Goal: Information Seeking & Learning: Check status

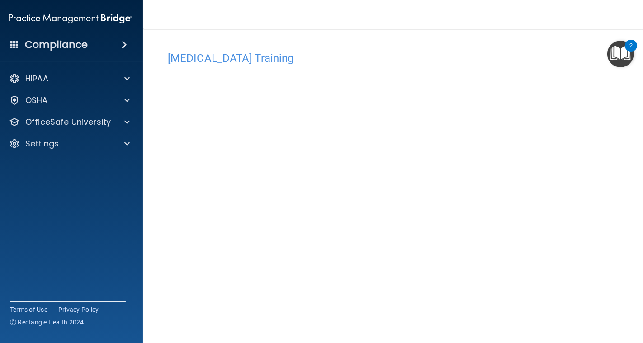
scroll to position [24, 0]
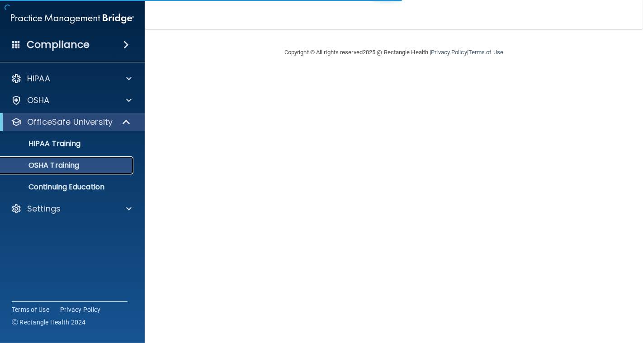
click at [62, 167] on p "OSHA Training" at bounding box center [42, 165] width 73 height 9
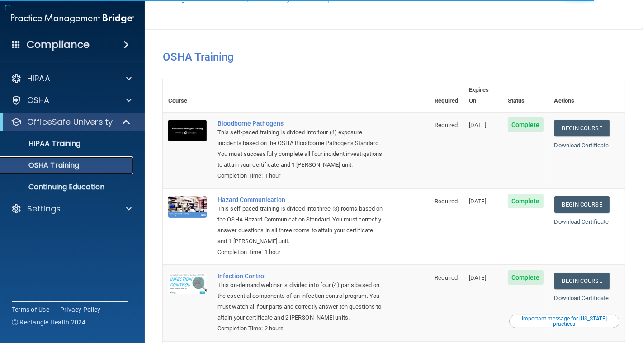
scroll to position [99, 0]
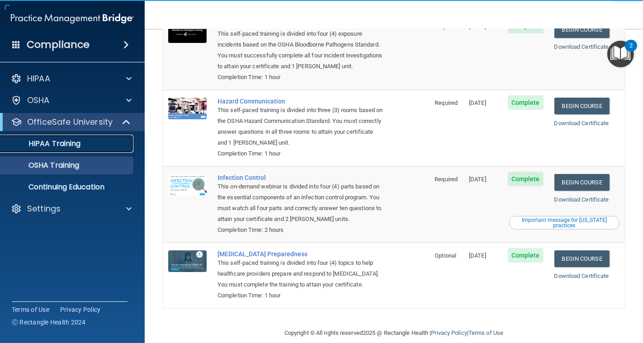
click at [43, 148] on p "HIPAA Training" at bounding box center [43, 143] width 75 height 9
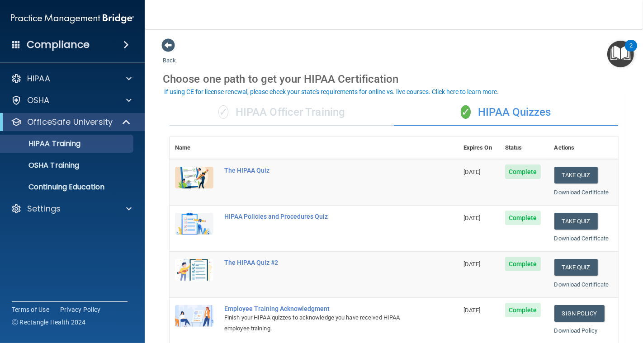
click at [278, 116] on div "✓ HIPAA Officer Training" at bounding box center [282, 112] width 224 height 27
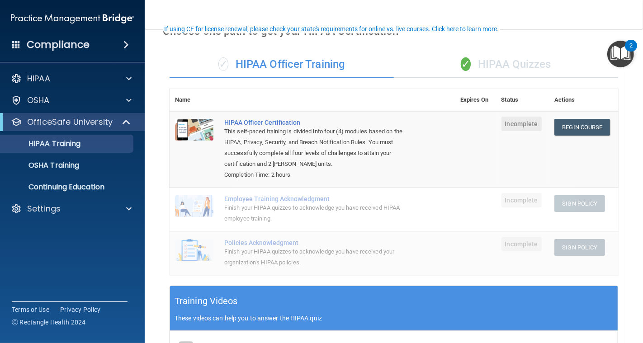
scroll to position [46, 0]
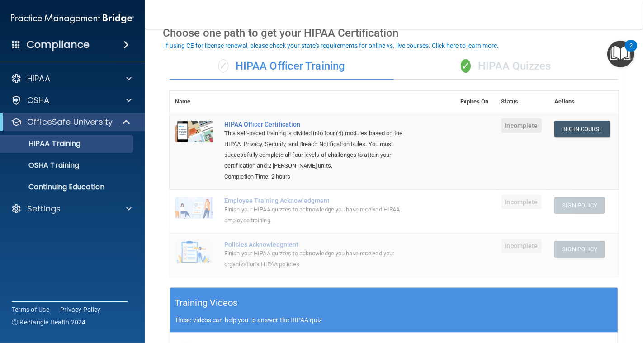
click at [524, 64] on div "✓ HIPAA Quizzes" at bounding box center [506, 66] width 224 height 27
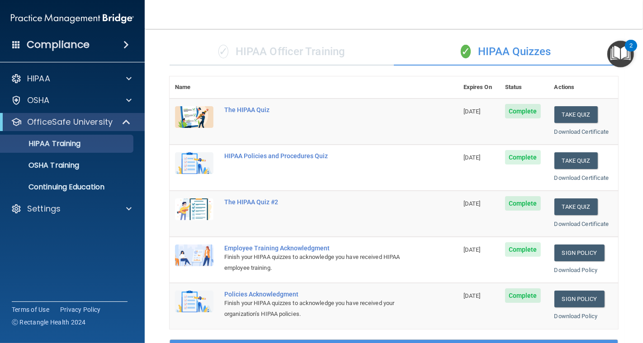
scroll to position [48, 0]
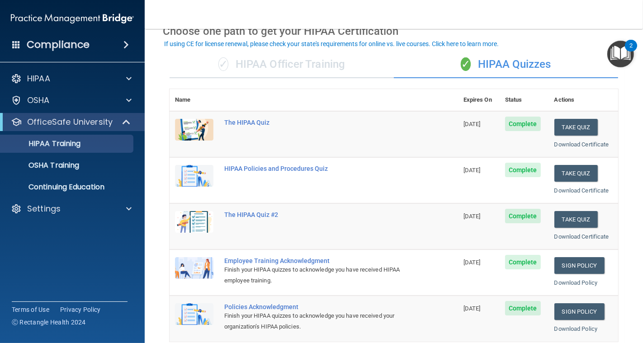
click at [324, 64] on div "✓ HIPAA Officer Training" at bounding box center [282, 64] width 224 height 27
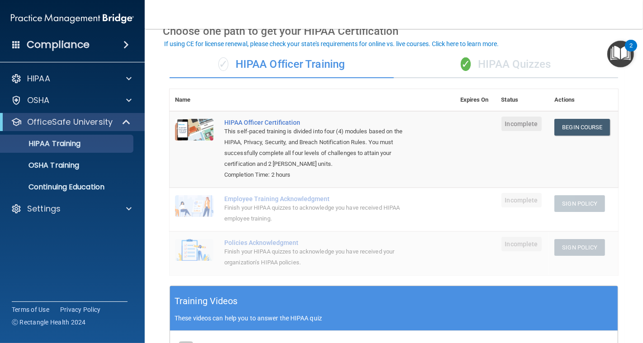
click at [521, 126] on span "Incomplete" at bounding box center [521, 124] width 40 height 14
click at [503, 71] on div "✓ HIPAA Quizzes" at bounding box center [506, 64] width 224 height 27
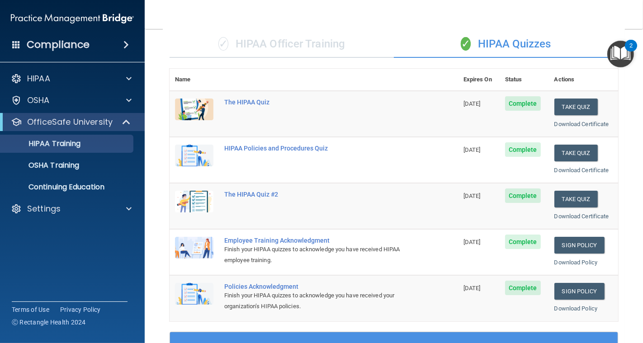
scroll to position [0, 0]
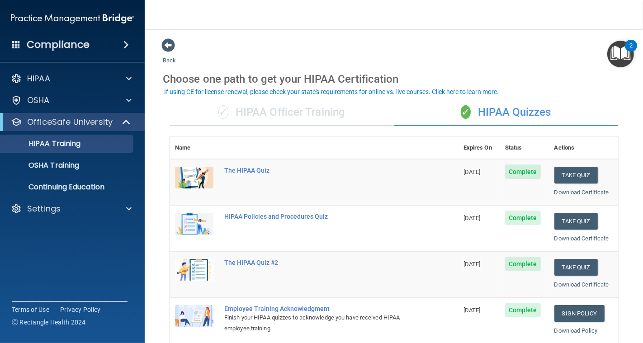
click at [59, 46] on h4 "Compliance" at bounding box center [58, 44] width 63 height 13
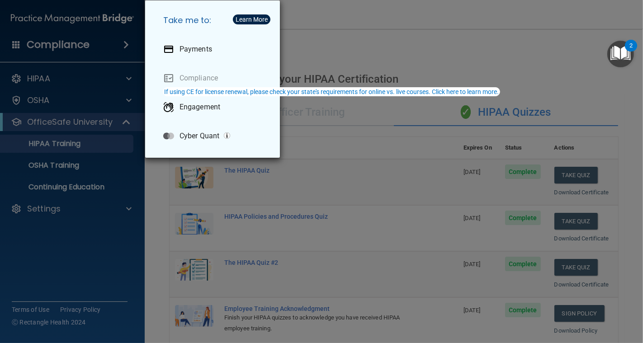
click at [9, 46] on div "Take me to: Payments Compliance Engagement Cyber Quant" at bounding box center [321, 171] width 643 height 343
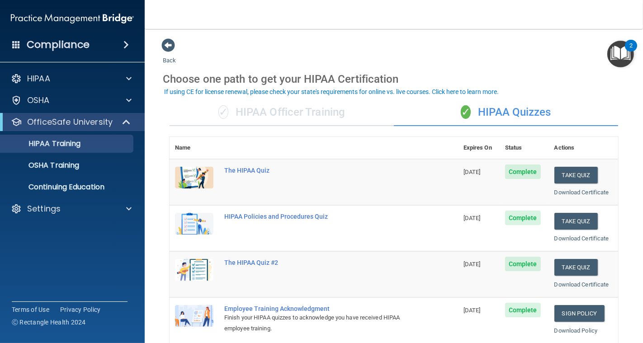
click at [14, 46] on span at bounding box center [16, 44] width 8 height 8
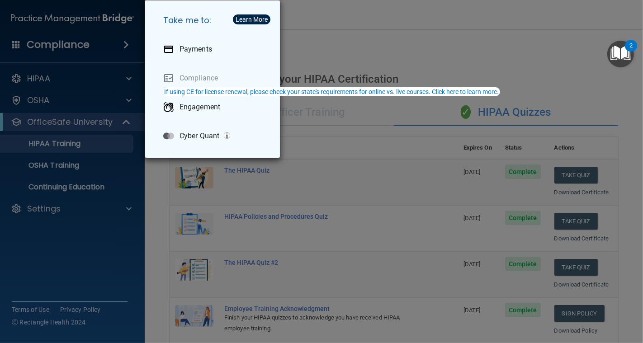
click at [64, 219] on div "Take me to: Payments Compliance Engagement Cyber Quant" at bounding box center [321, 171] width 643 height 343
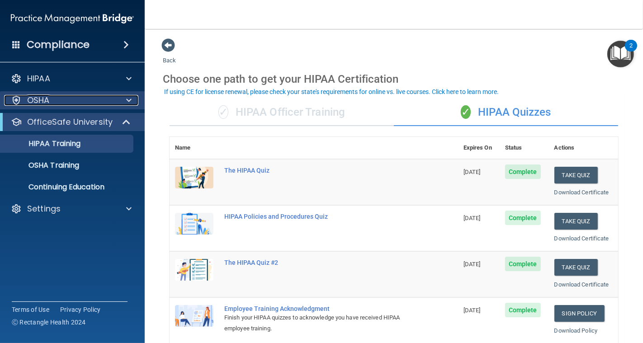
click at [67, 104] on div "OSHA" at bounding box center [60, 100] width 112 height 11
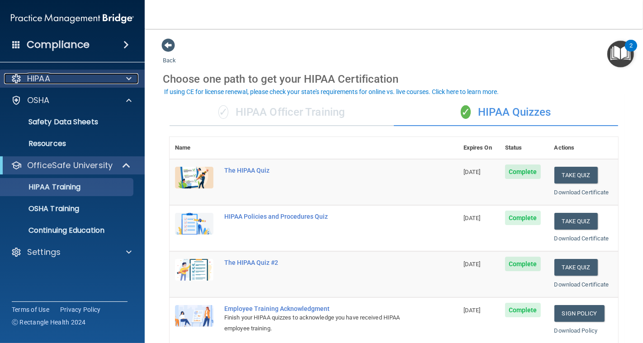
click at [73, 80] on div "HIPAA" at bounding box center [60, 78] width 112 height 11
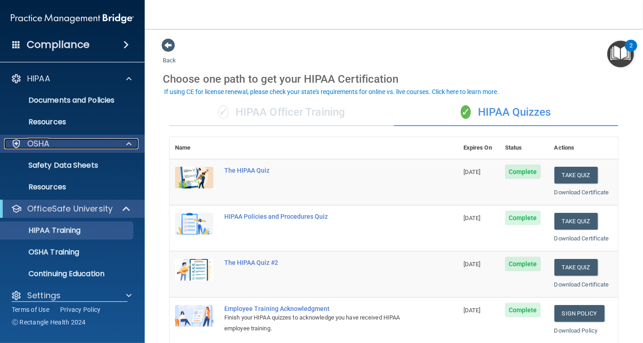
click at [78, 146] on div "OSHA" at bounding box center [60, 143] width 112 height 11
